Goal: Task Accomplishment & Management: Manage account settings

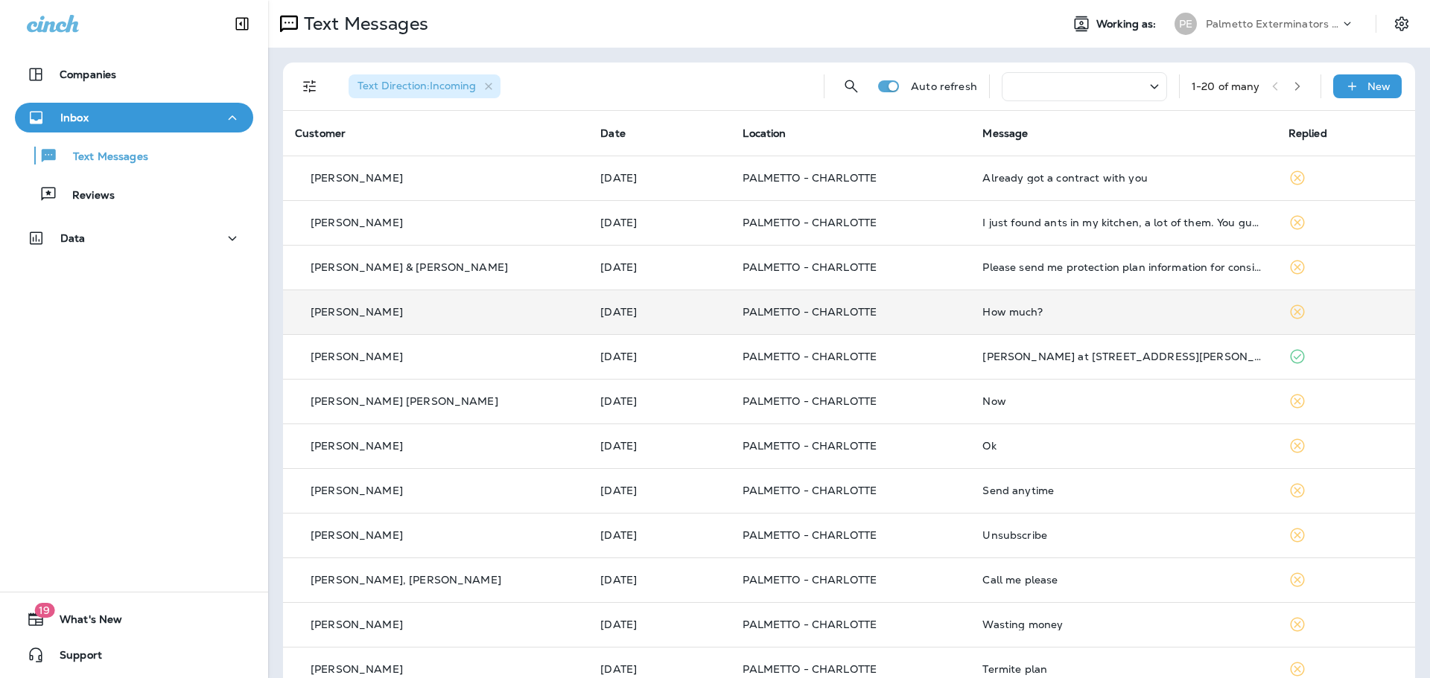
click at [699, 325] on td "[DATE]" at bounding box center [659, 312] width 142 height 45
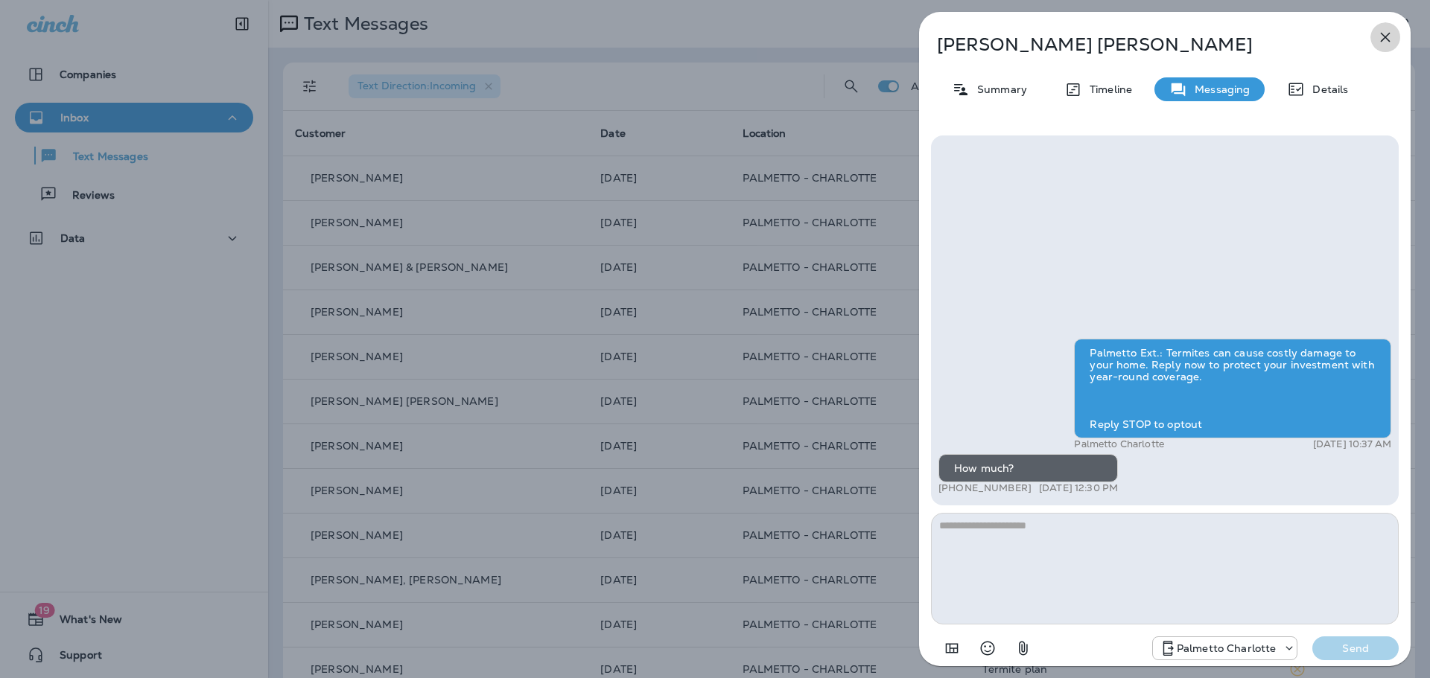
click at [1381, 36] on icon "button" at bounding box center [1385, 37] width 18 height 18
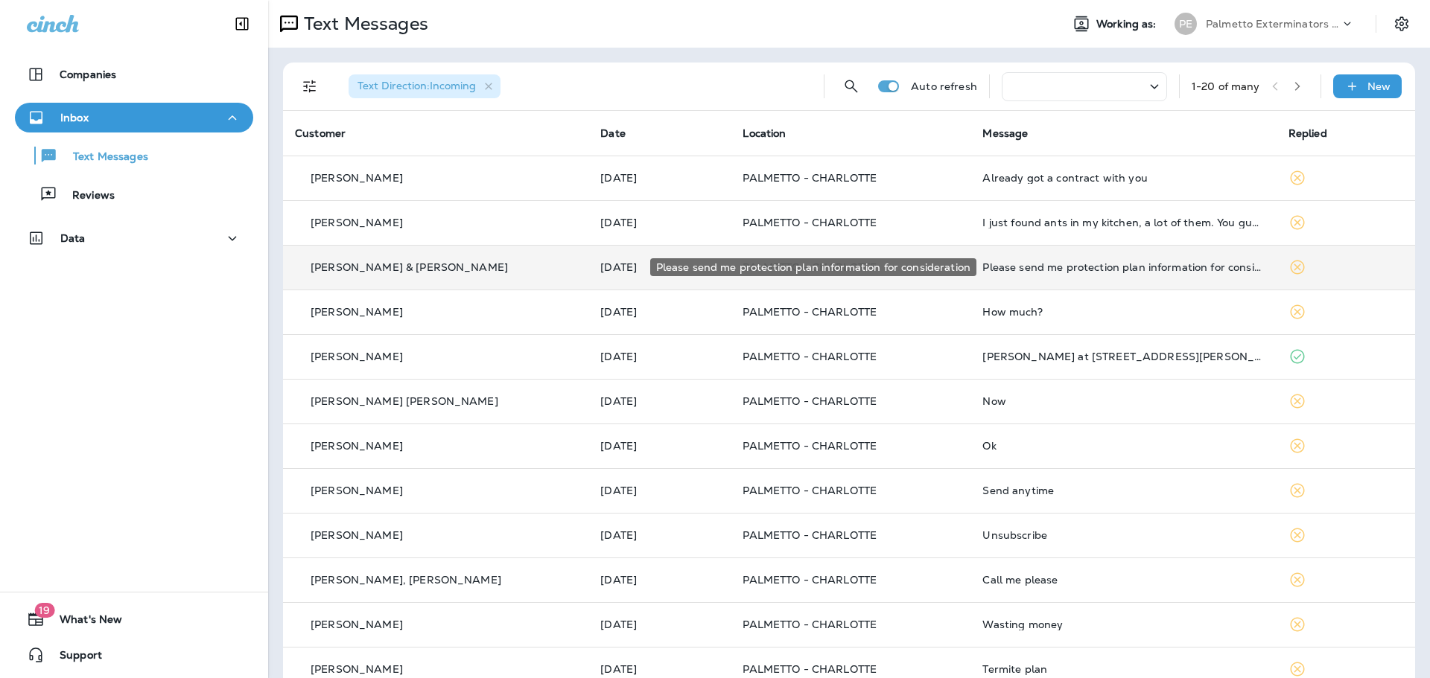
click at [995, 270] on div "Please send me protection plan information for consideration" at bounding box center [1122, 267] width 281 height 12
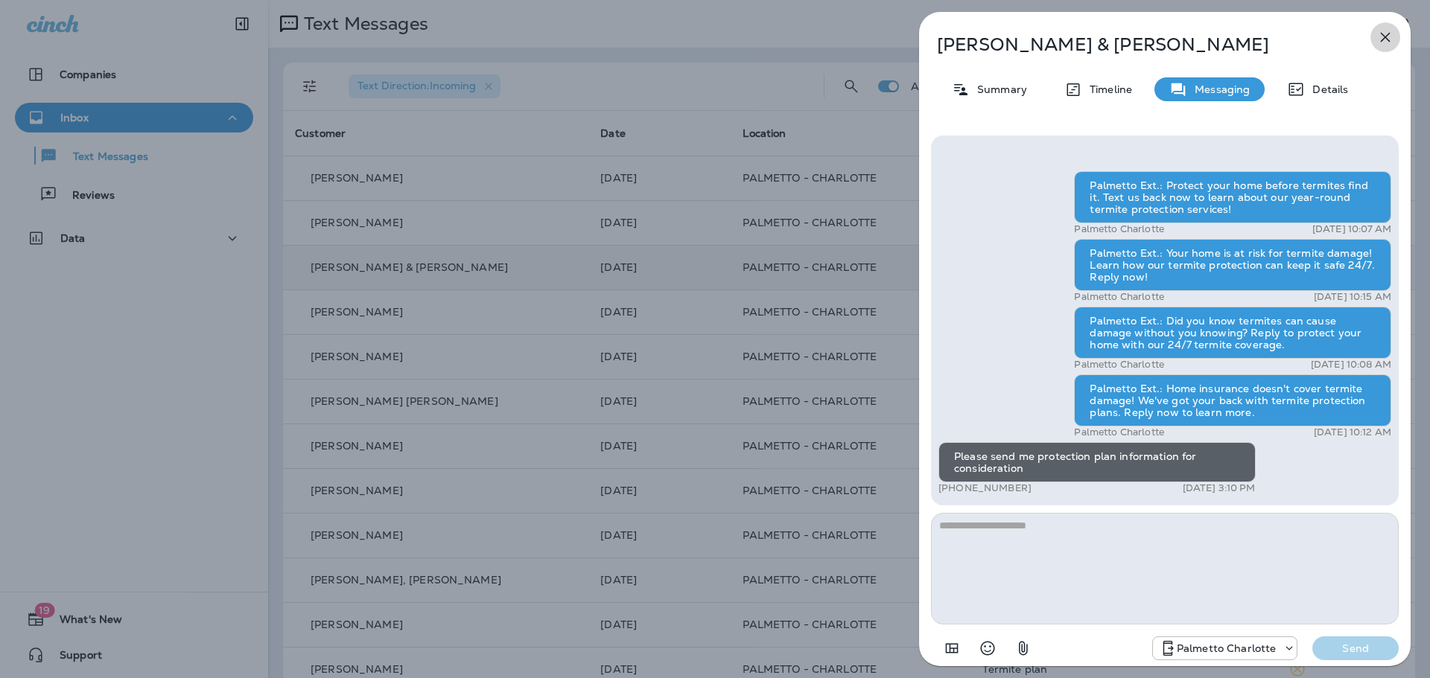
click at [1384, 42] on icon "button" at bounding box center [1385, 37] width 18 height 18
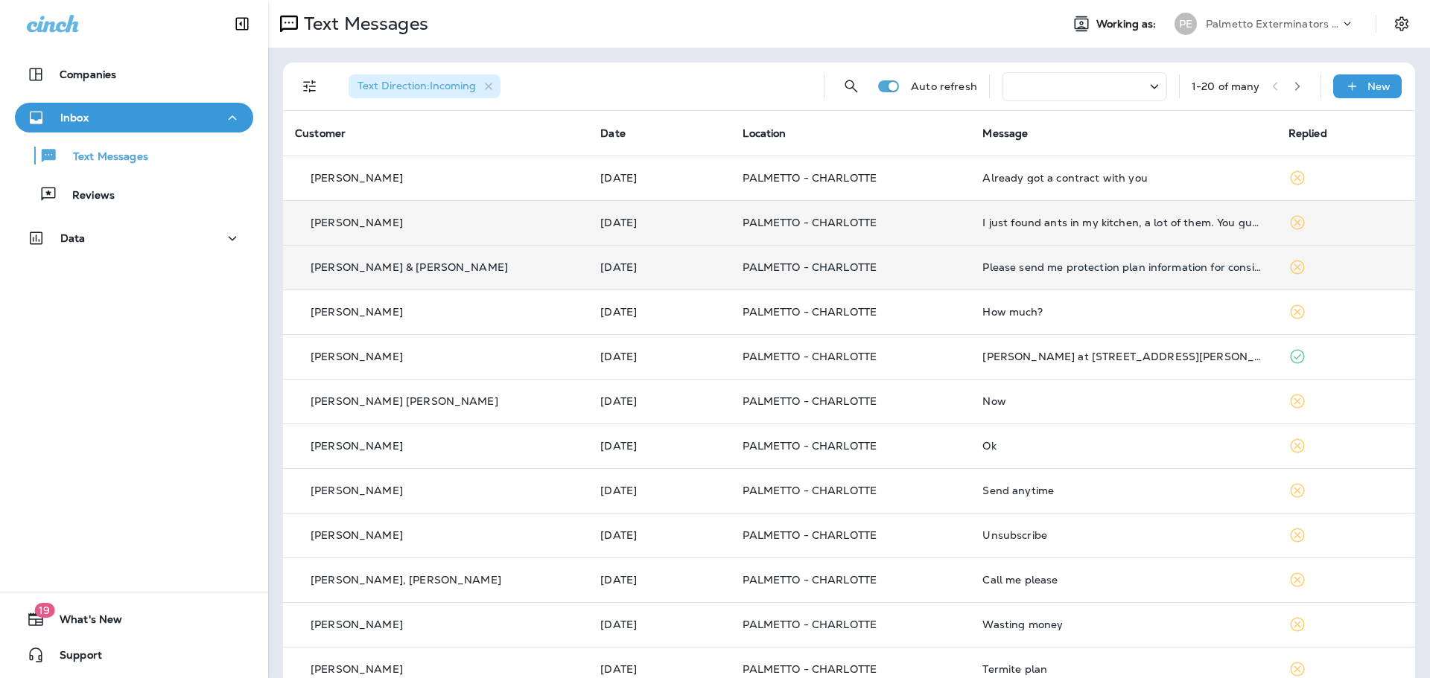
click at [552, 229] on div "[PERSON_NAME]" at bounding box center [435, 223] width 281 height 16
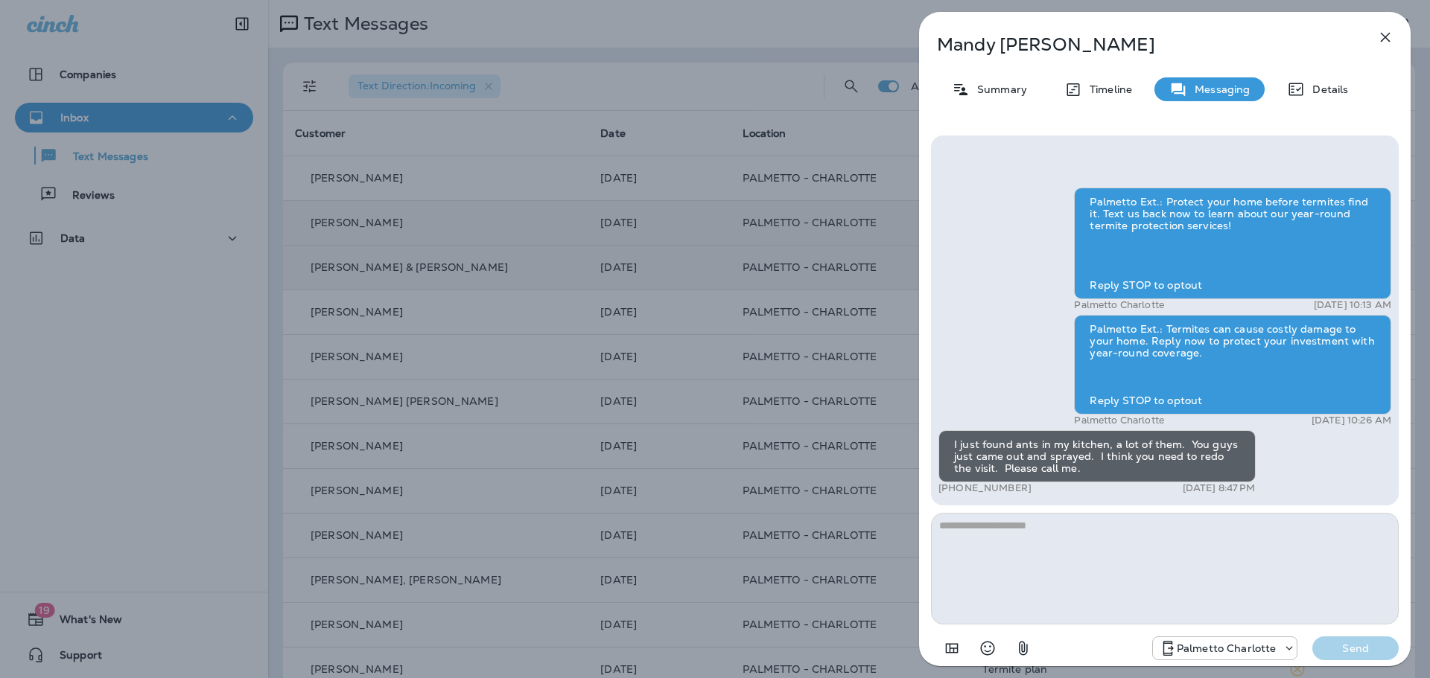
click at [1392, 36] on icon "button" at bounding box center [1385, 37] width 18 height 18
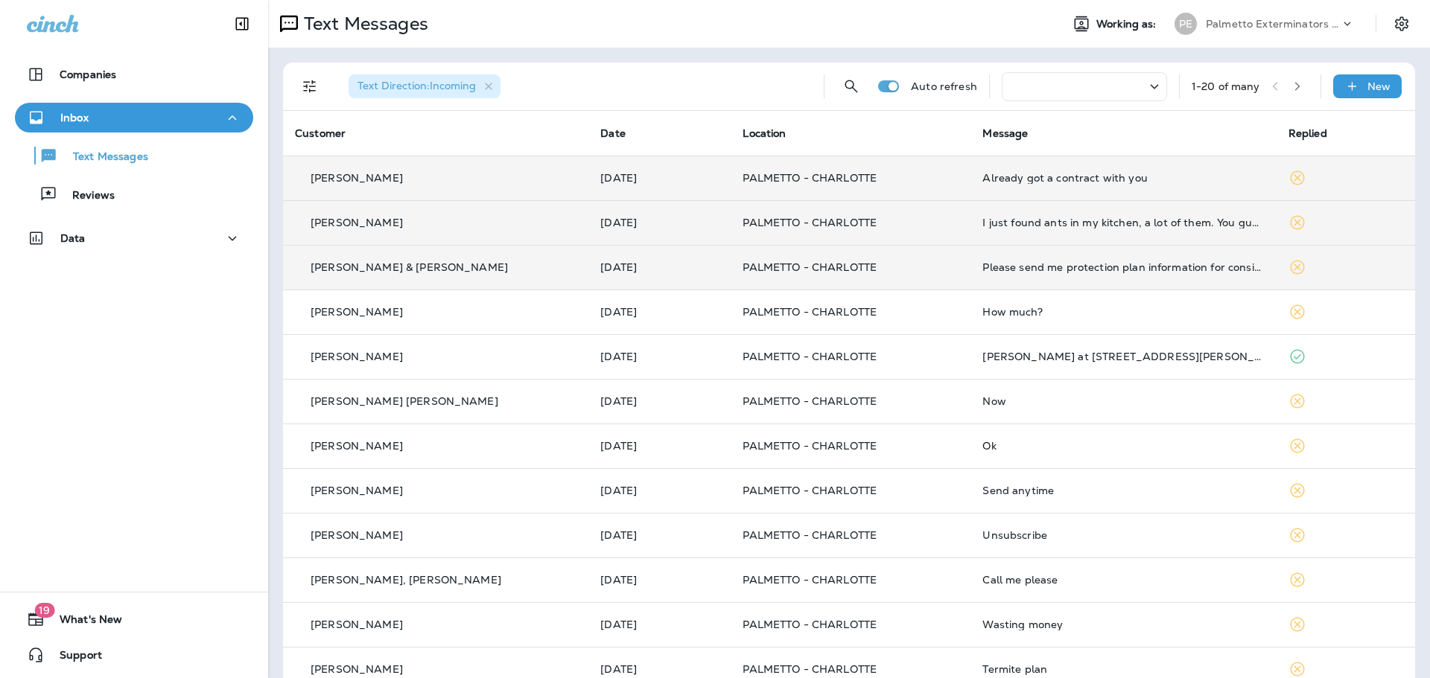
click at [871, 188] on td "PALMETTO - CHARLOTTE" at bounding box center [851, 178] width 240 height 45
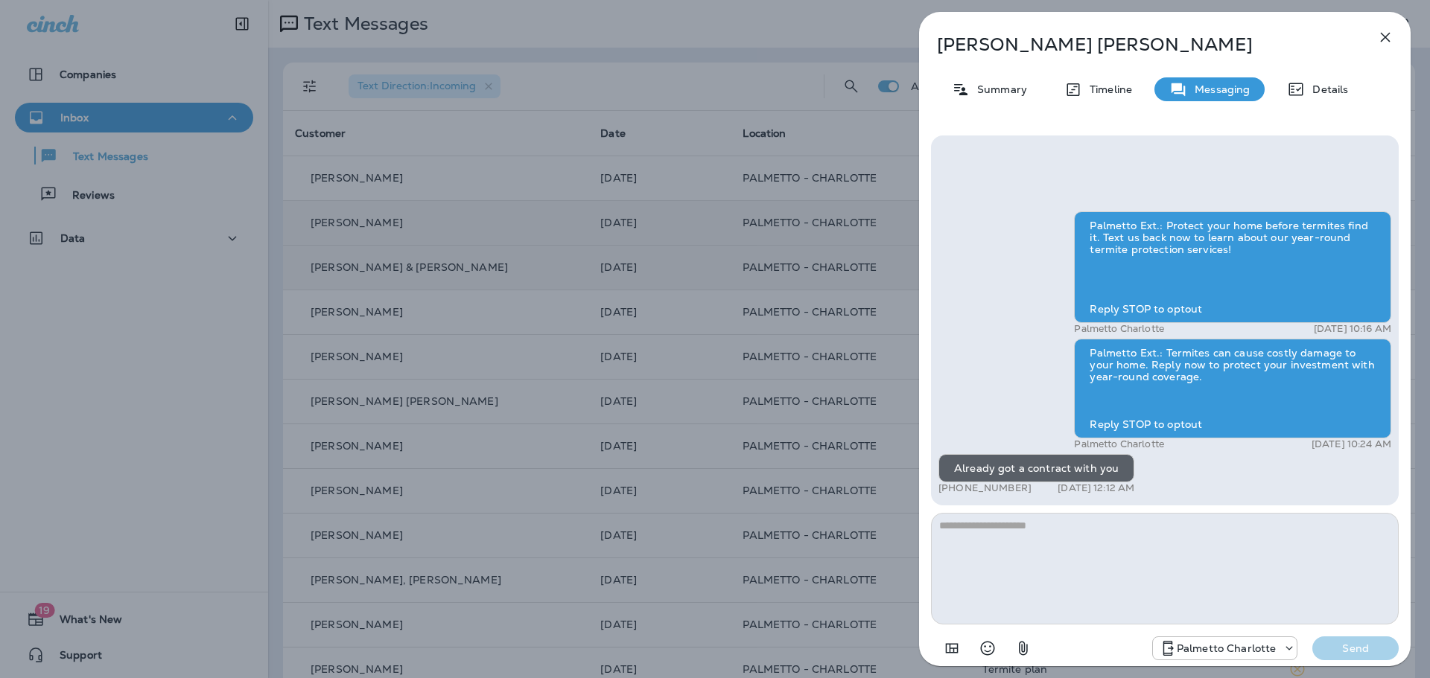
click at [1384, 36] on icon "button" at bounding box center [1386, 38] width 10 height 10
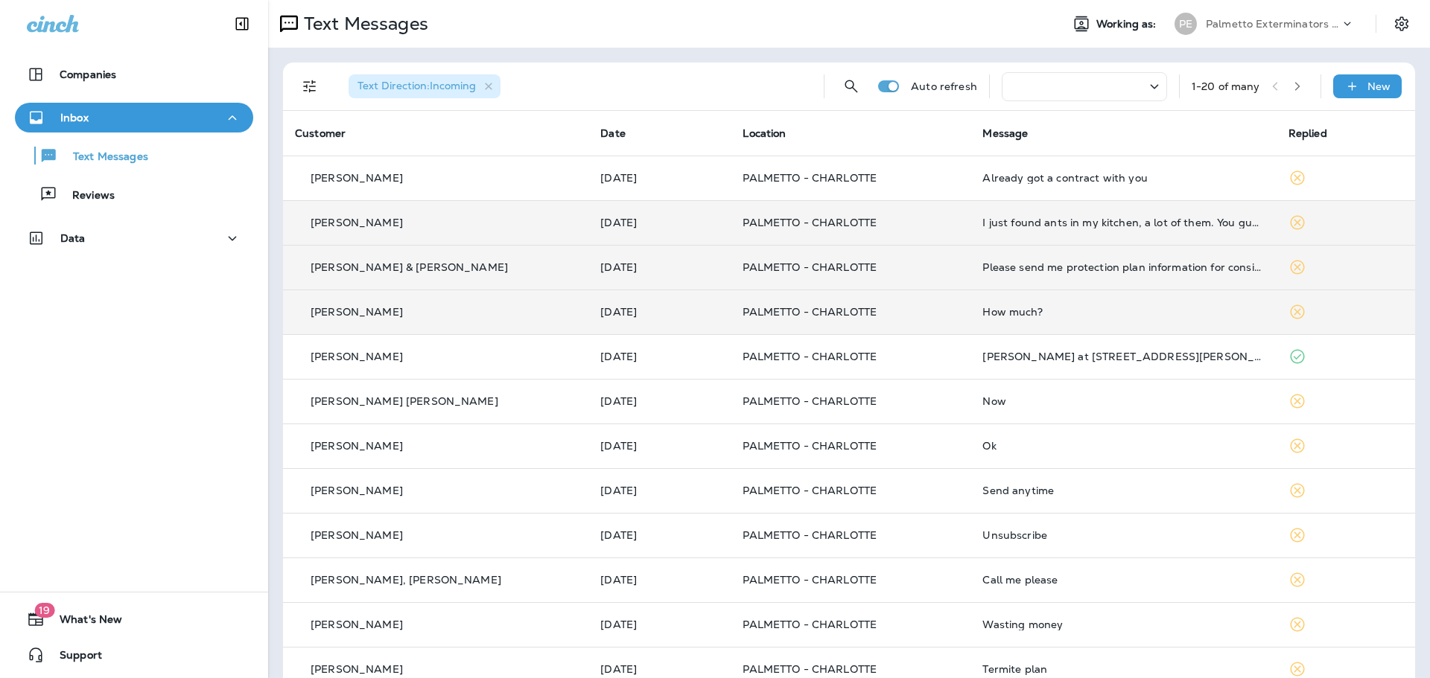
click at [412, 315] on div "[PERSON_NAME]" at bounding box center [435, 313] width 281 height 16
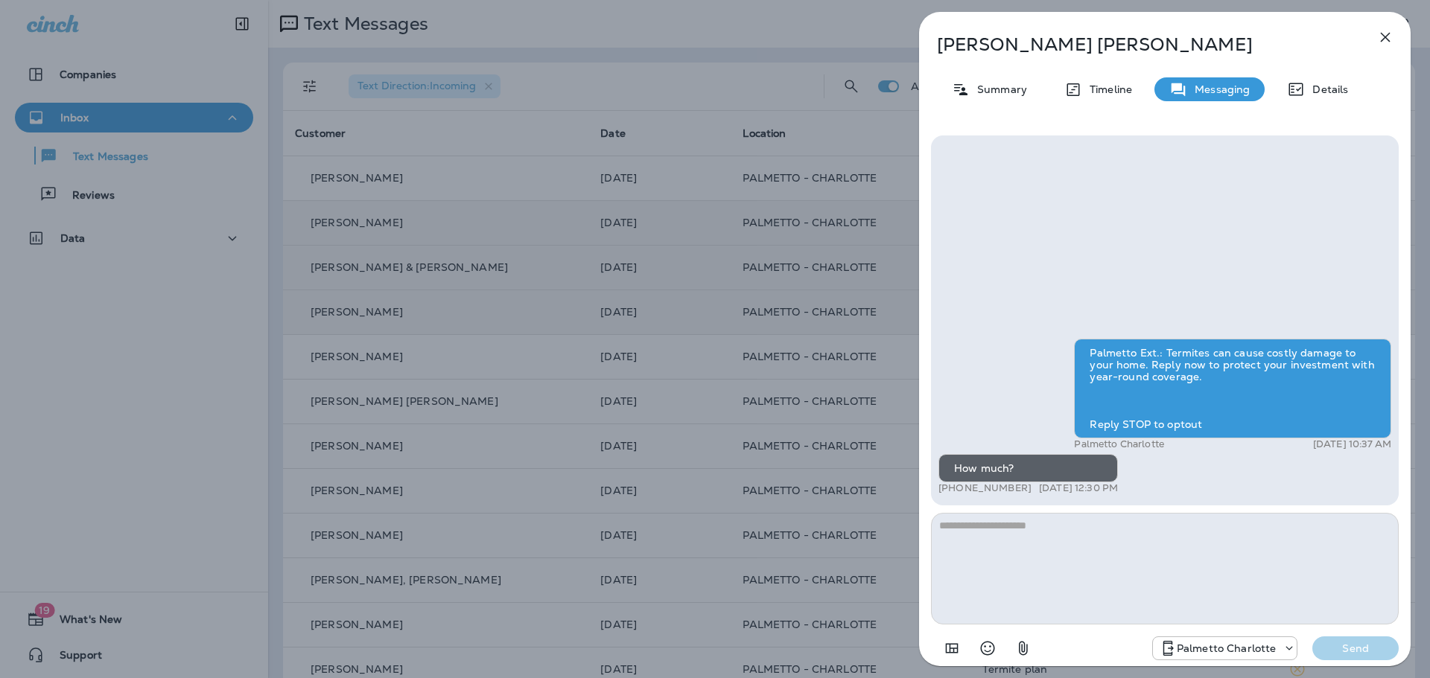
click at [1384, 43] on icon "button" at bounding box center [1385, 37] width 18 height 18
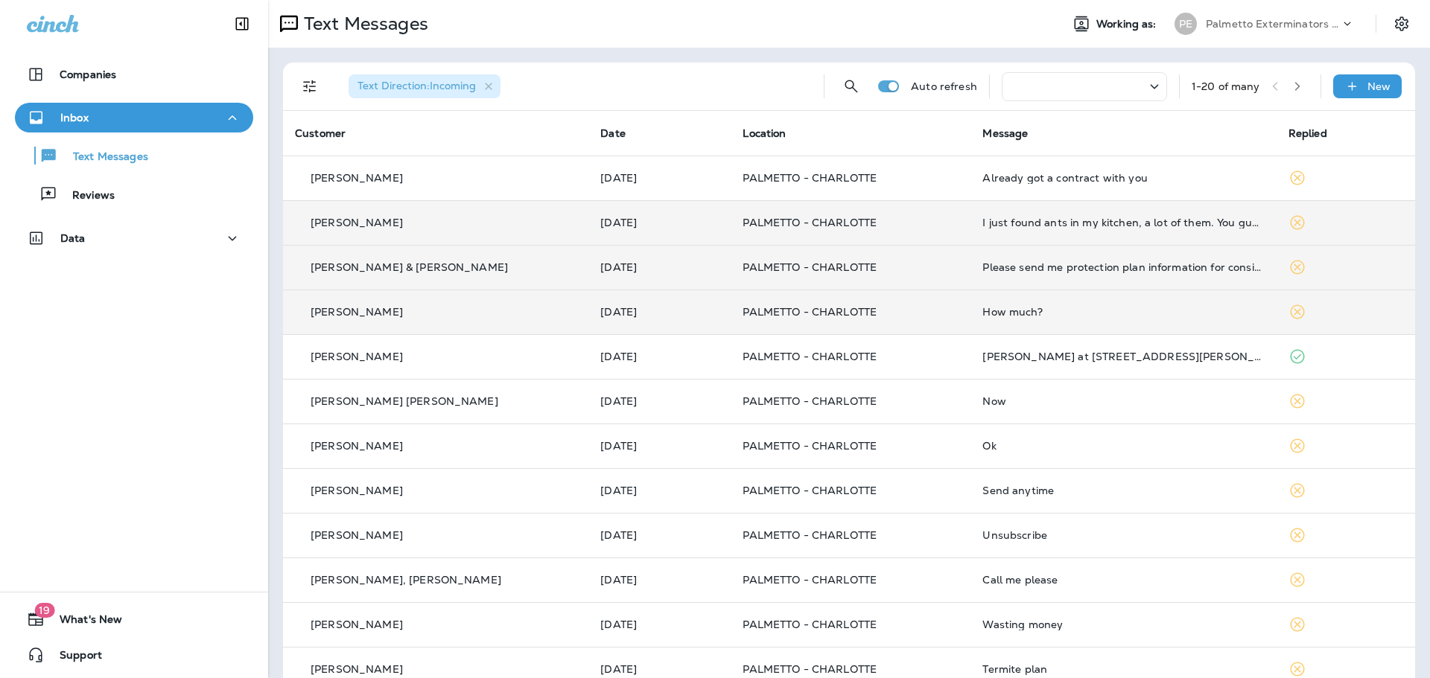
click at [465, 270] on div "[PERSON_NAME] & [PERSON_NAME]" at bounding box center [435, 268] width 281 height 16
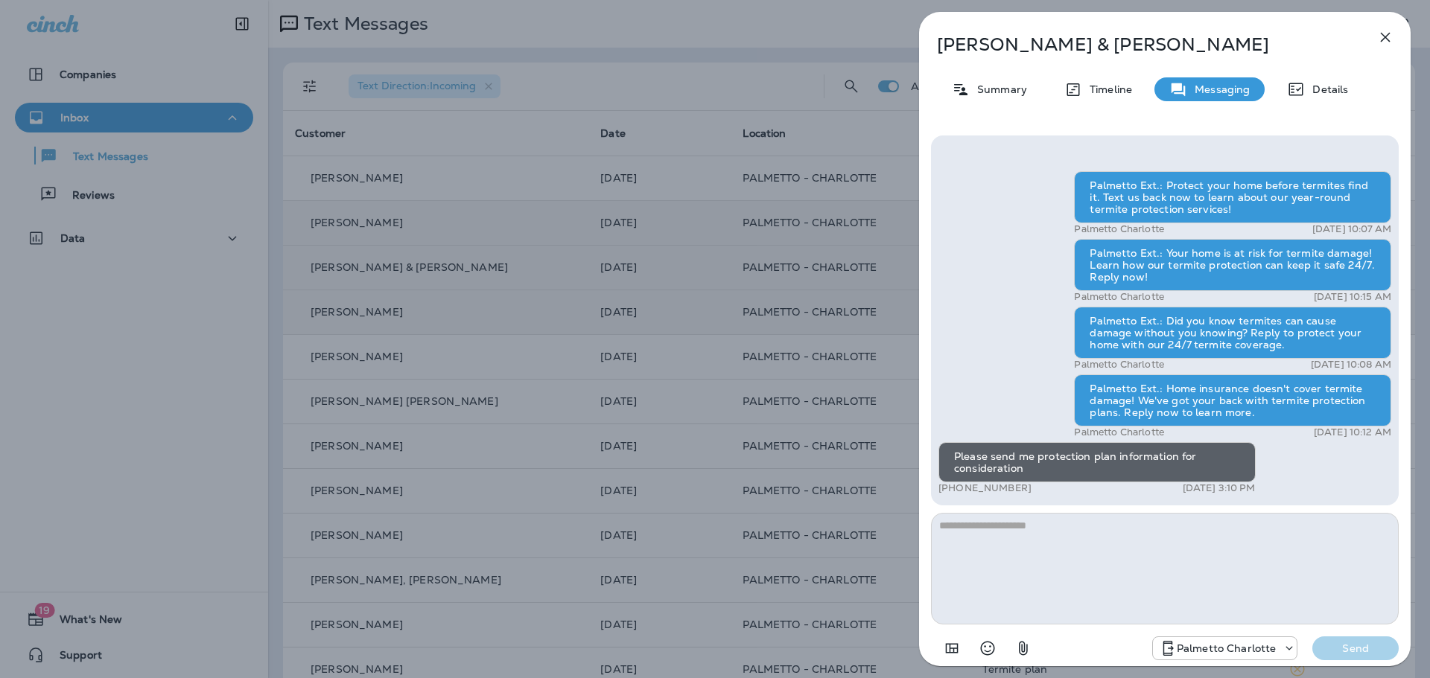
click at [1383, 32] on icon "button" at bounding box center [1385, 37] width 18 height 18
